Goal: Transaction & Acquisition: Purchase product/service

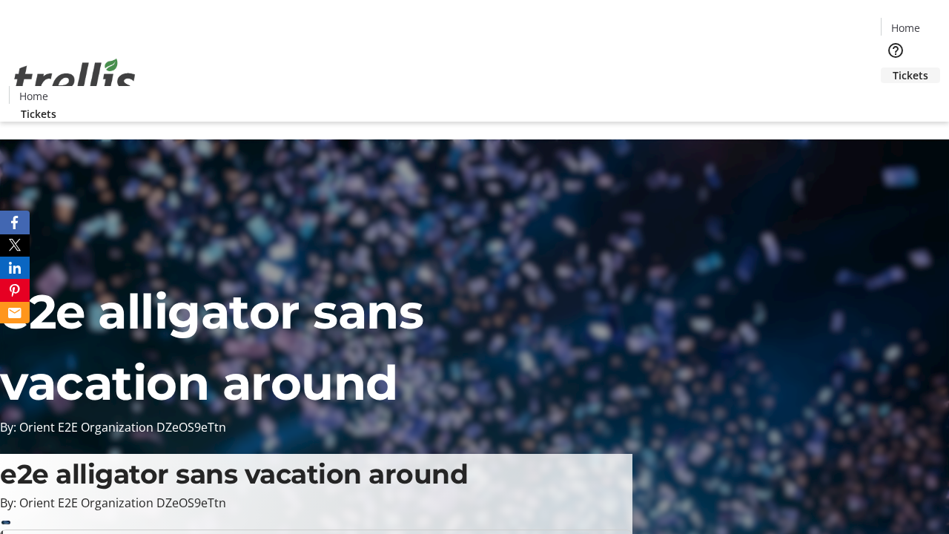
click at [893, 67] on span "Tickets" at bounding box center [911, 75] width 36 height 16
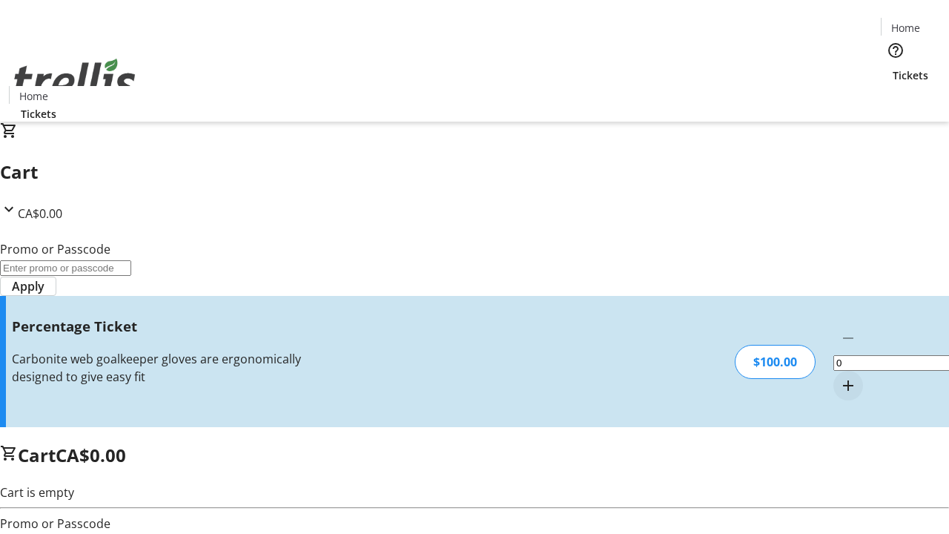
click at [839, 377] on mat-icon "Increment by one" at bounding box center [848, 386] width 18 height 18
type input "1"
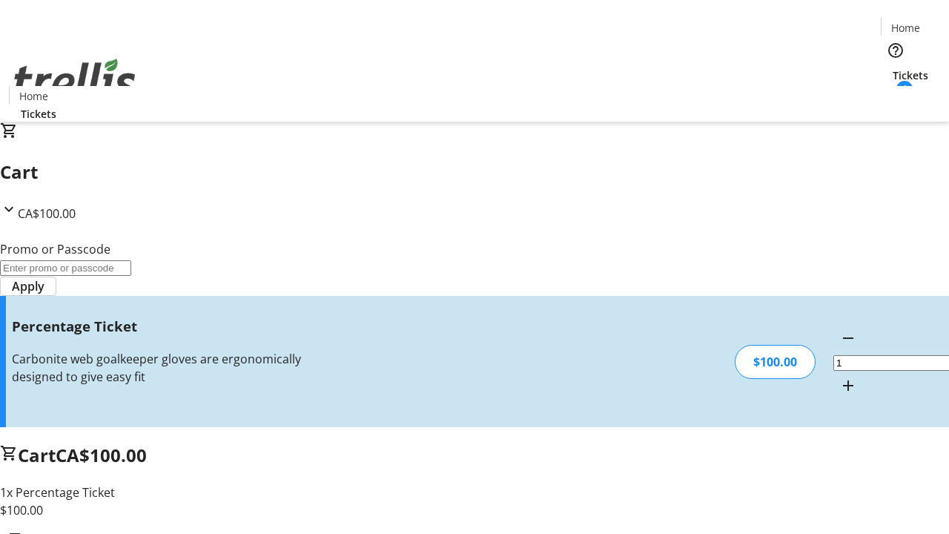
type input "BAR"
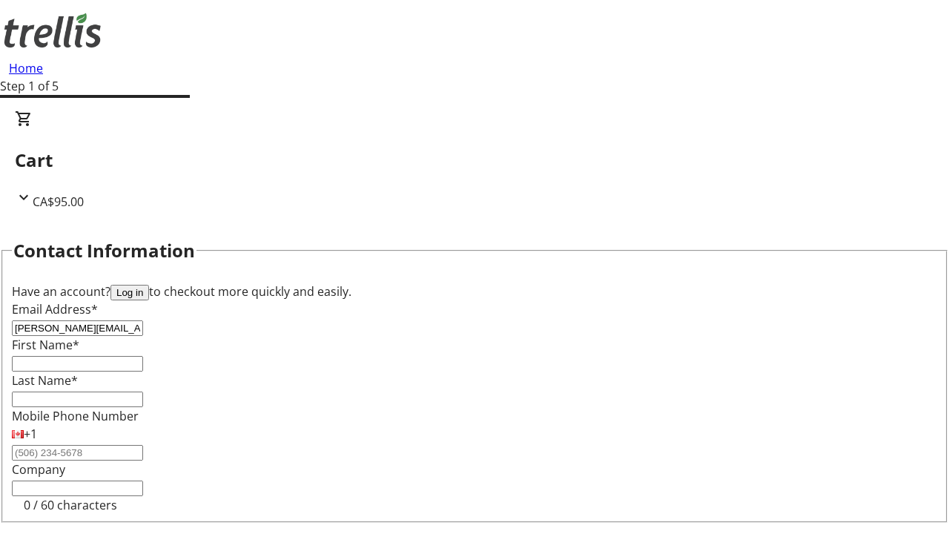
type input "[PERSON_NAME][EMAIL_ADDRESS][DOMAIN_NAME]"
type input "[PERSON_NAME]"
type input "Torp"
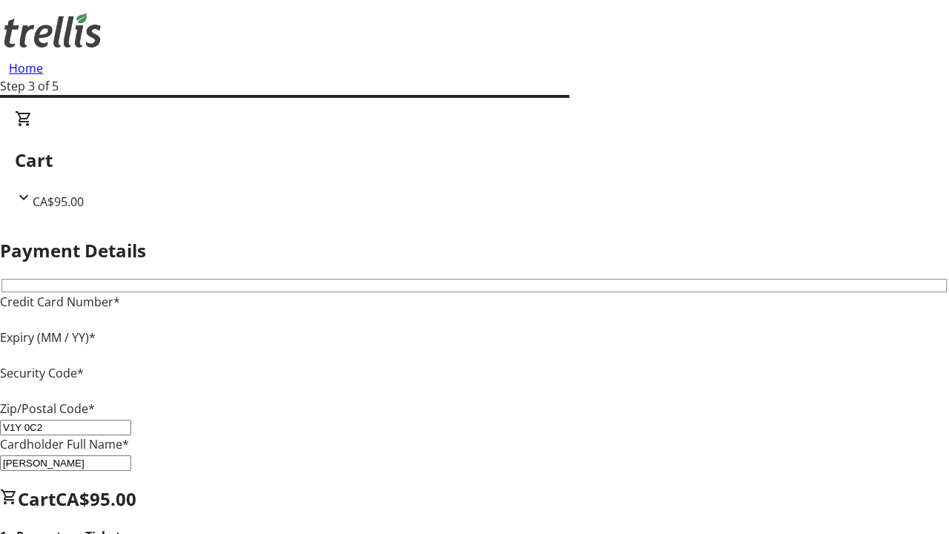
type input "V1Y 0C2"
